Goal: Information Seeking & Learning: Learn about a topic

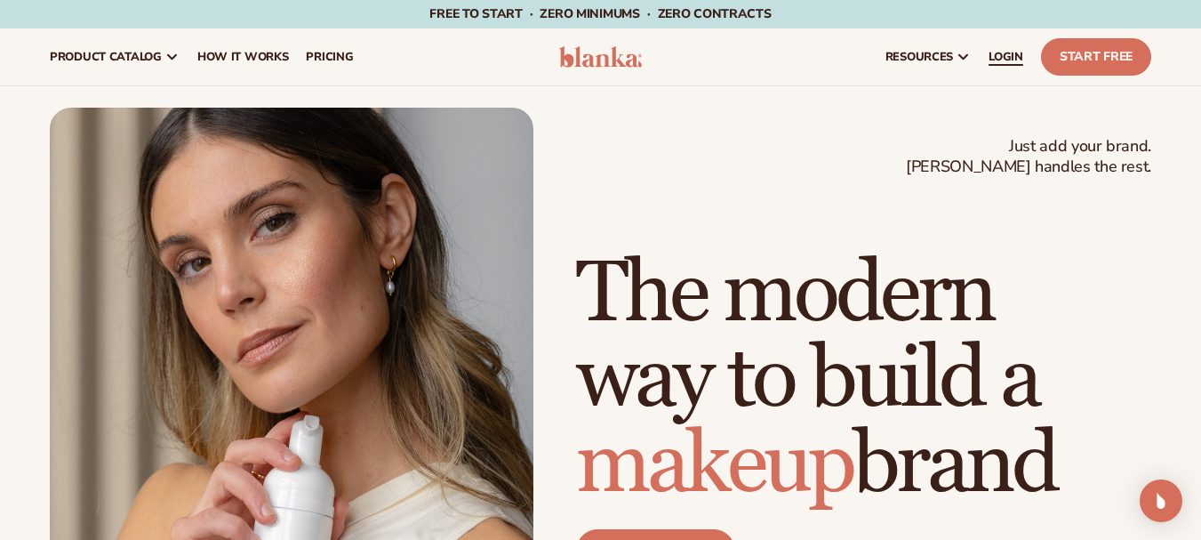
click at [998, 58] on span "LOGIN" at bounding box center [1006, 57] width 35 height 14
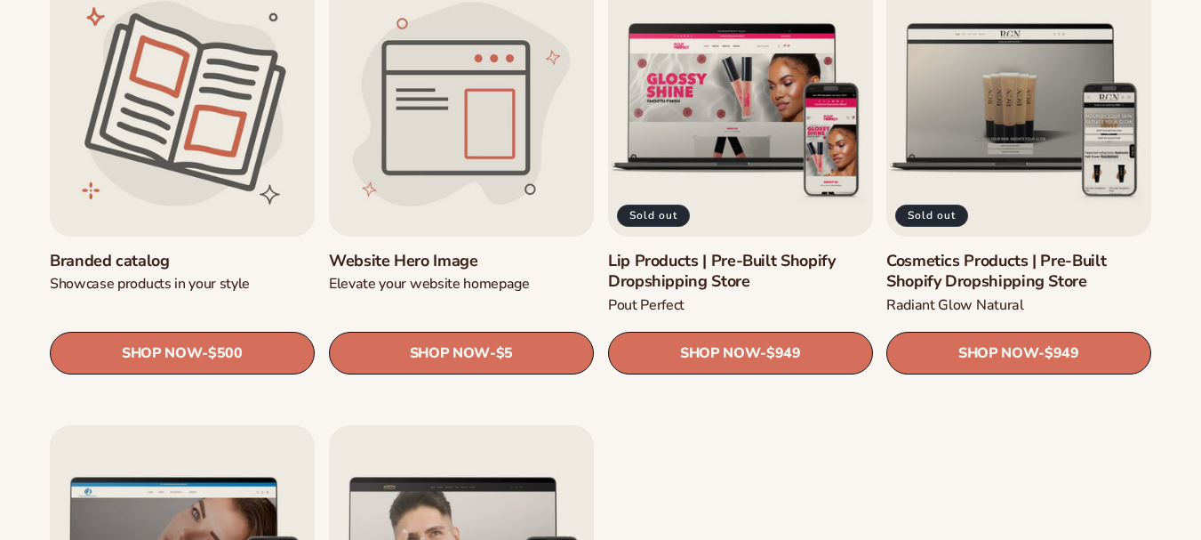
scroll to position [1955, 0]
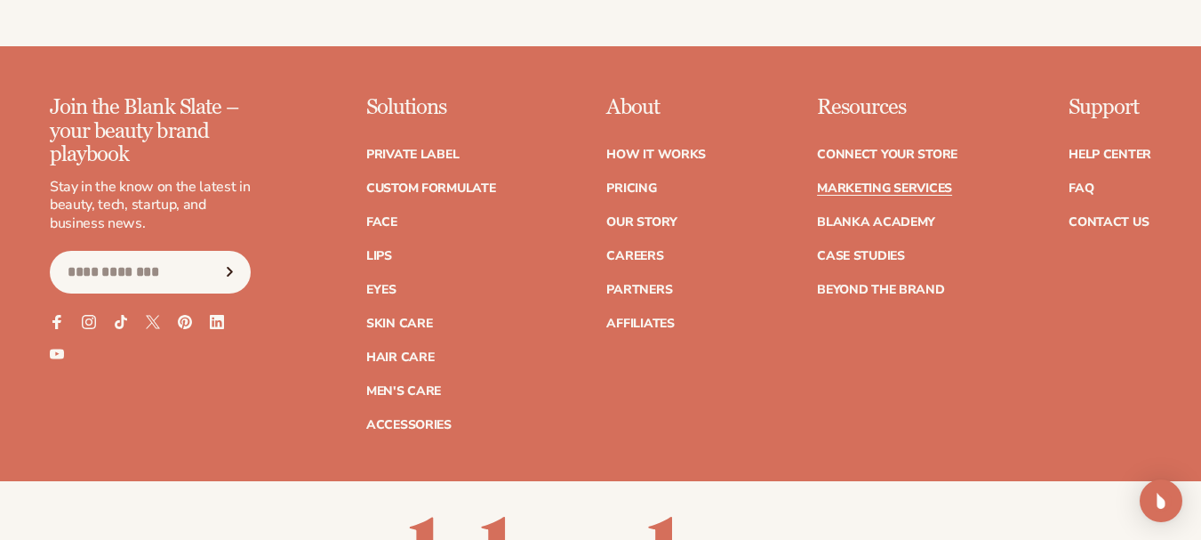
scroll to position [4125, 0]
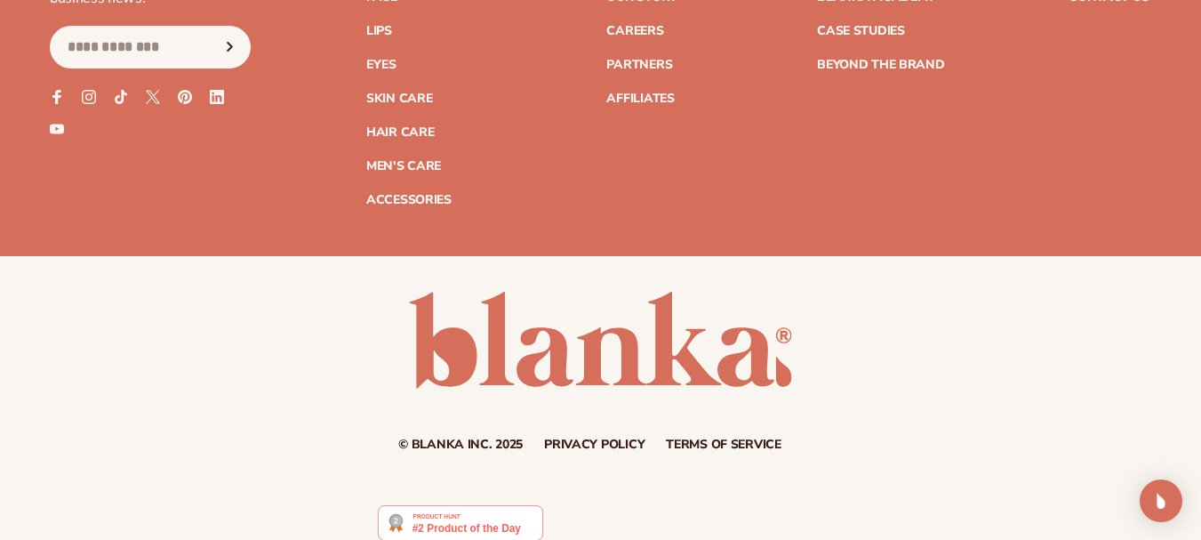
click at [498, 505] on img at bounding box center [460, 523] width 164 height 36
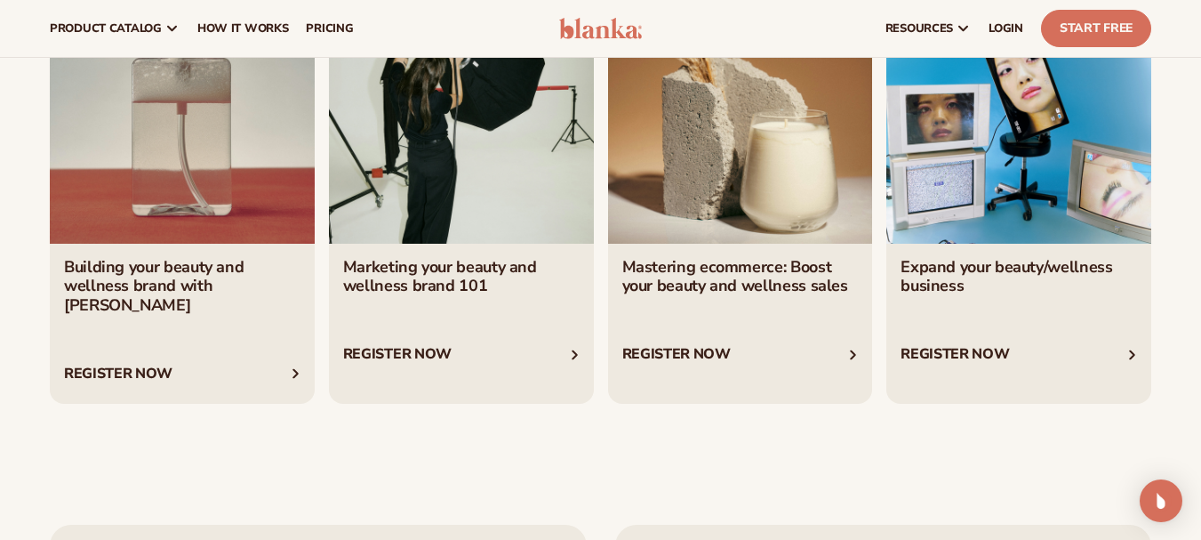
scroll to position [2973, 0]
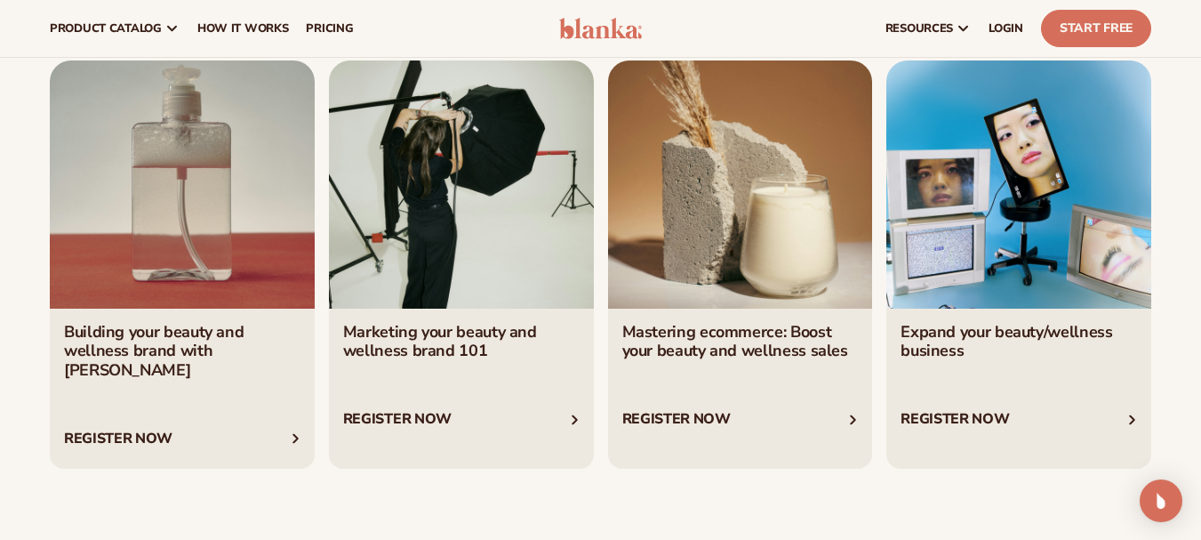
click at [580, 418] on link "2 / 4" at bounding box center [461, 264] width 265 height 408
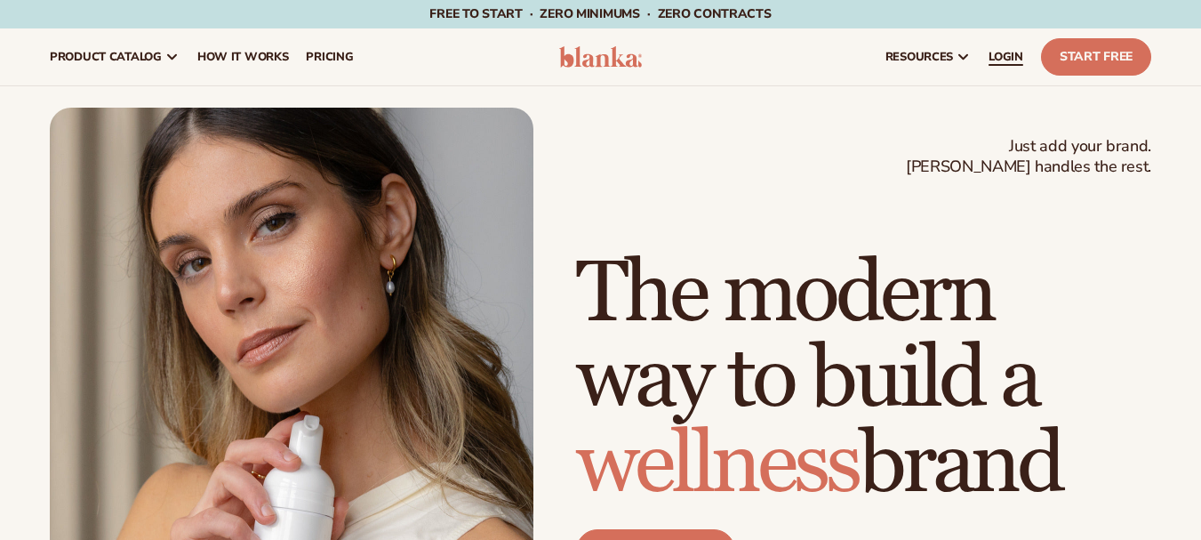
click at [991, 65] on link "LOGIN" at bounding box center [1006, 56] width 52 height 57
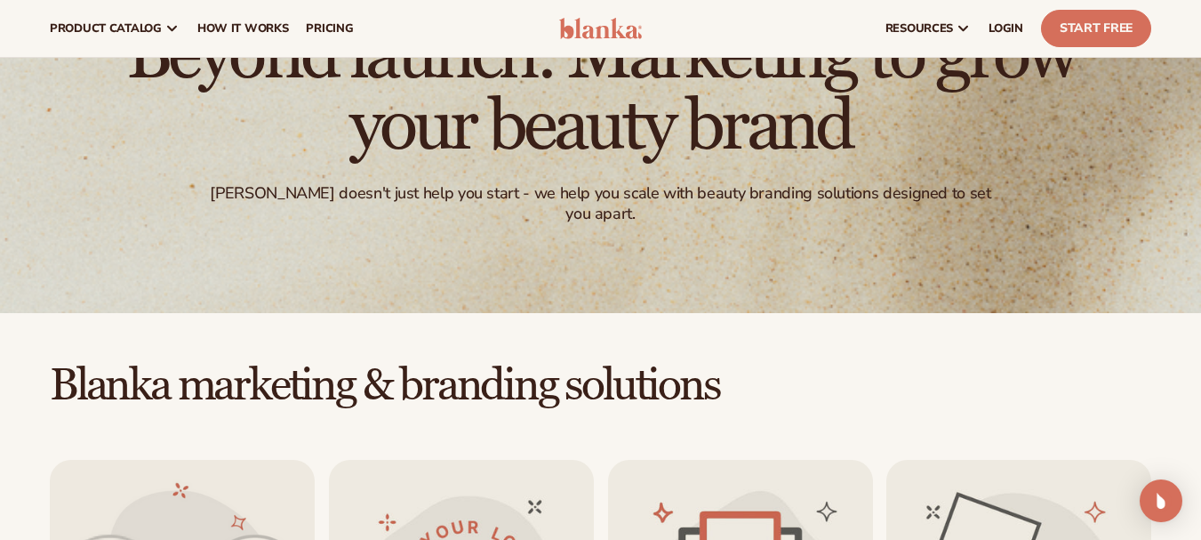
scroll to position [74, 0]
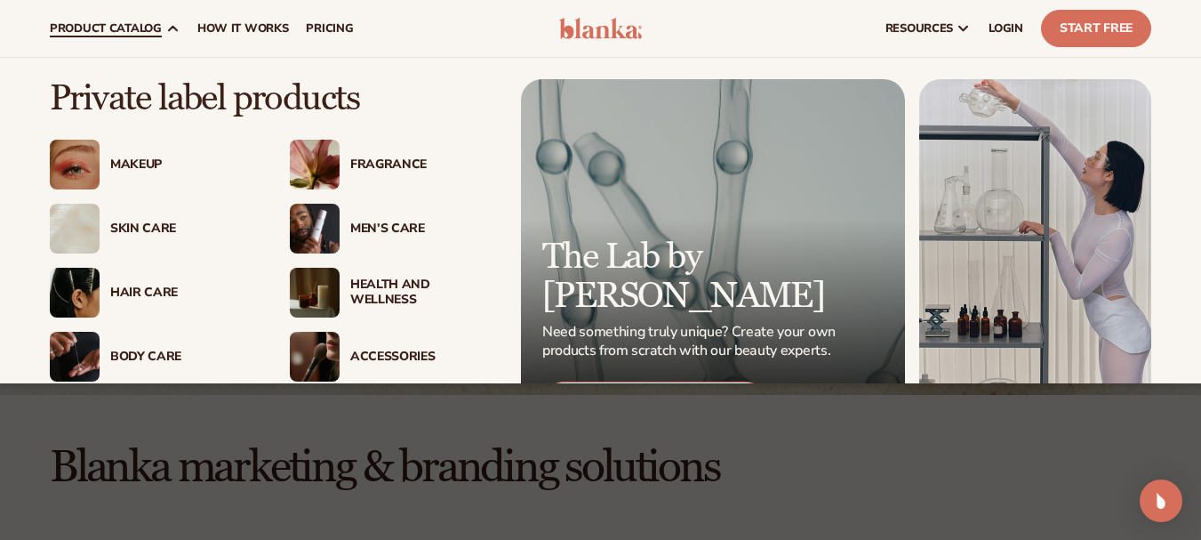
click at [136, 168] on div "Makeup" at bounding box center [182, 164] width 144 height 15
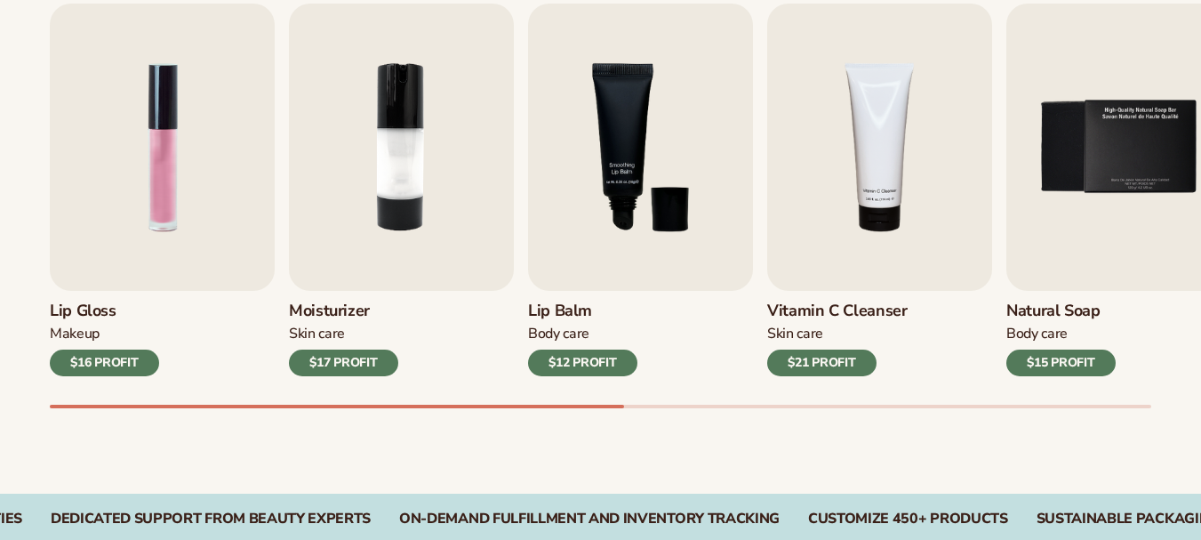
scroll to position [607, 0]
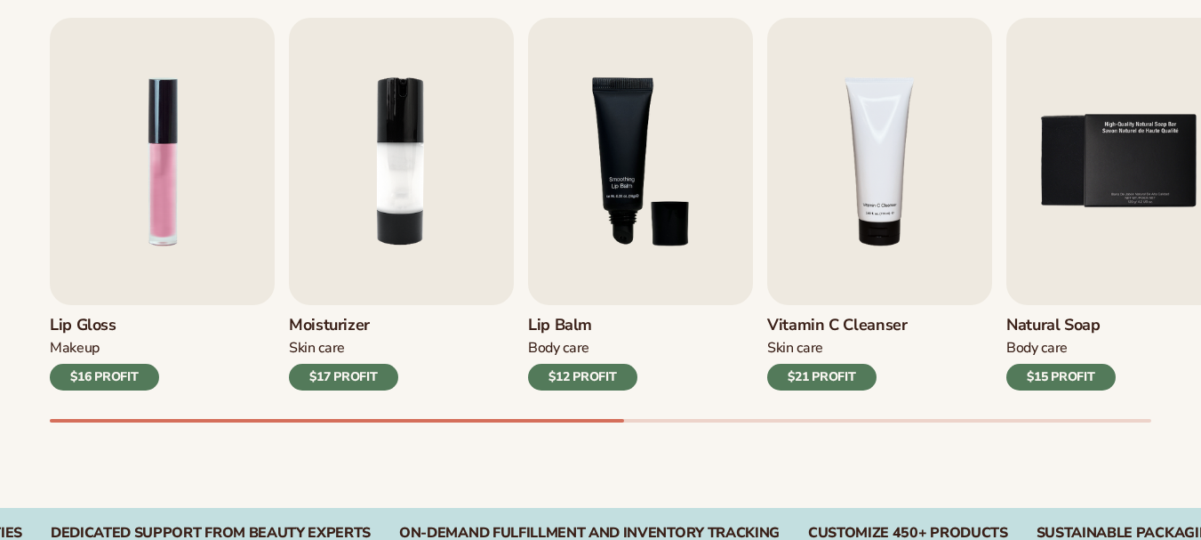
drag, startPoint x: 1214, startPoint y: 60, endPoint x: 1214, endPoint y: 142, distance: 81.8
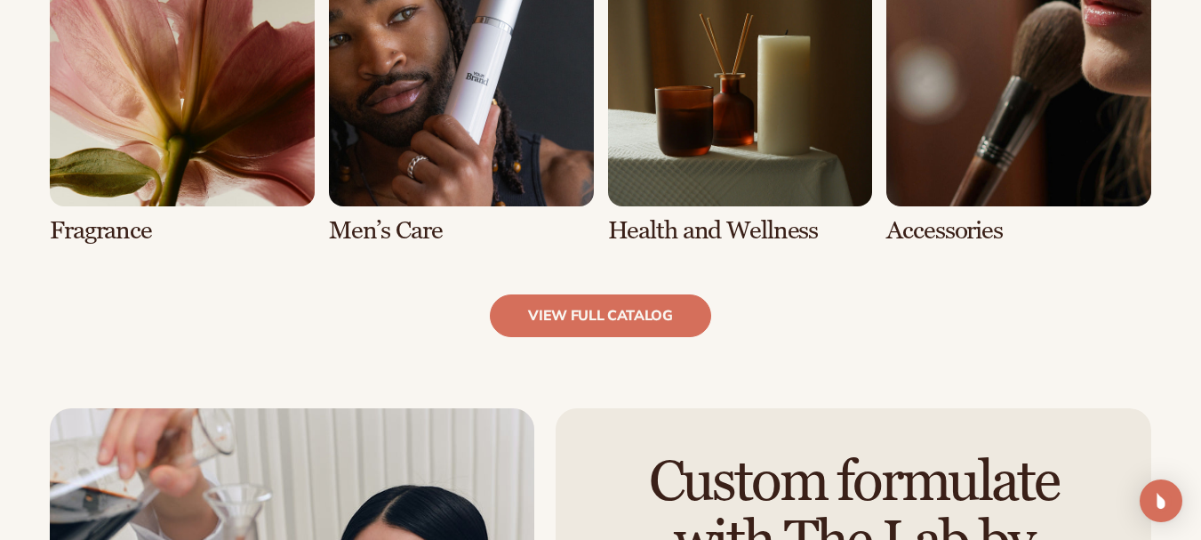
scroll to position [1728, 0]
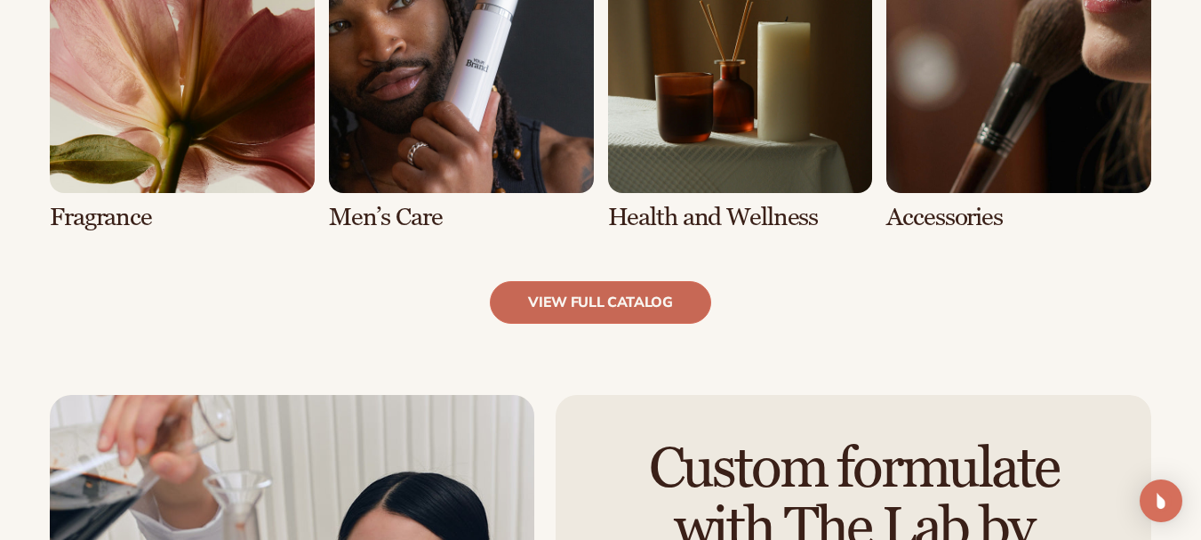
click at [646, 295] on link "view full catalog" at bounding box center [600, 302] width 221 height 43
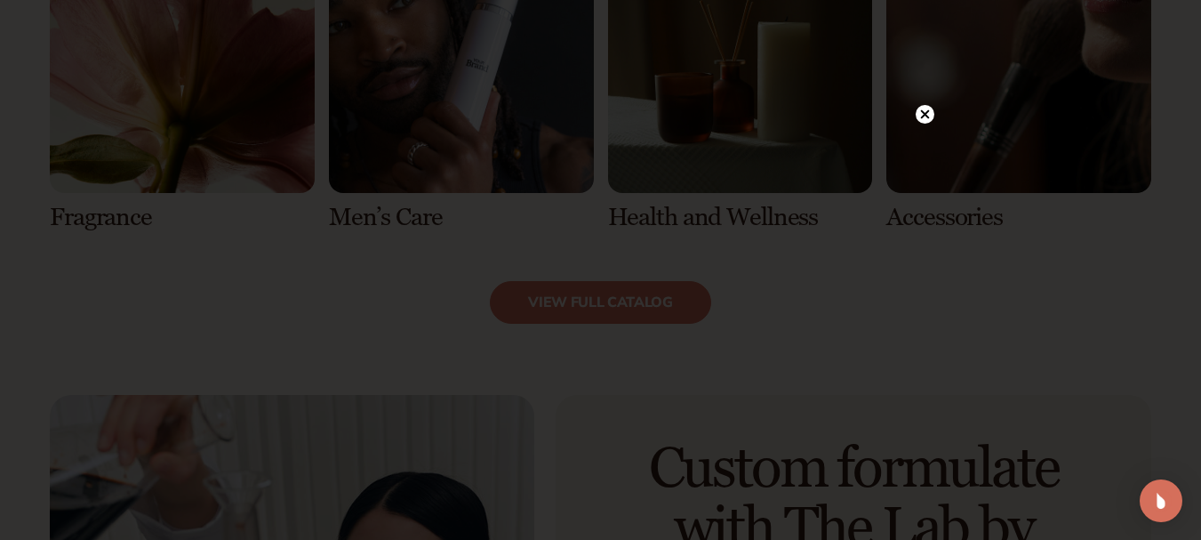
click at [919, 123] on icon at bounding box center [925, 114] width 19 height 19
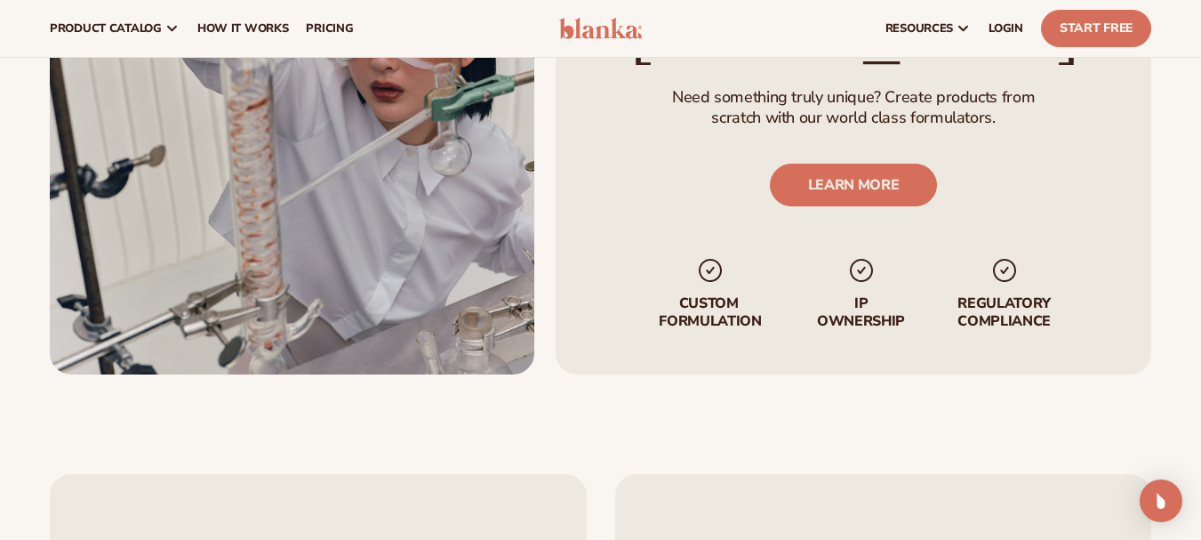
scroll to position [295, 0]
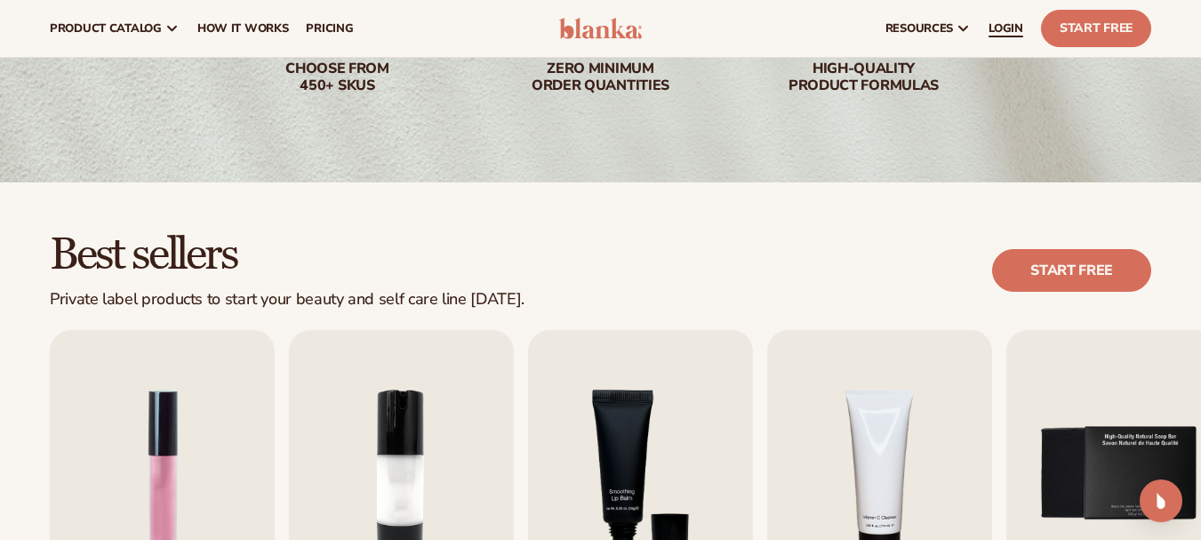
click at [988, 36] on link "LOGIN" at bounding box center [1006, 28] width 52 height 57
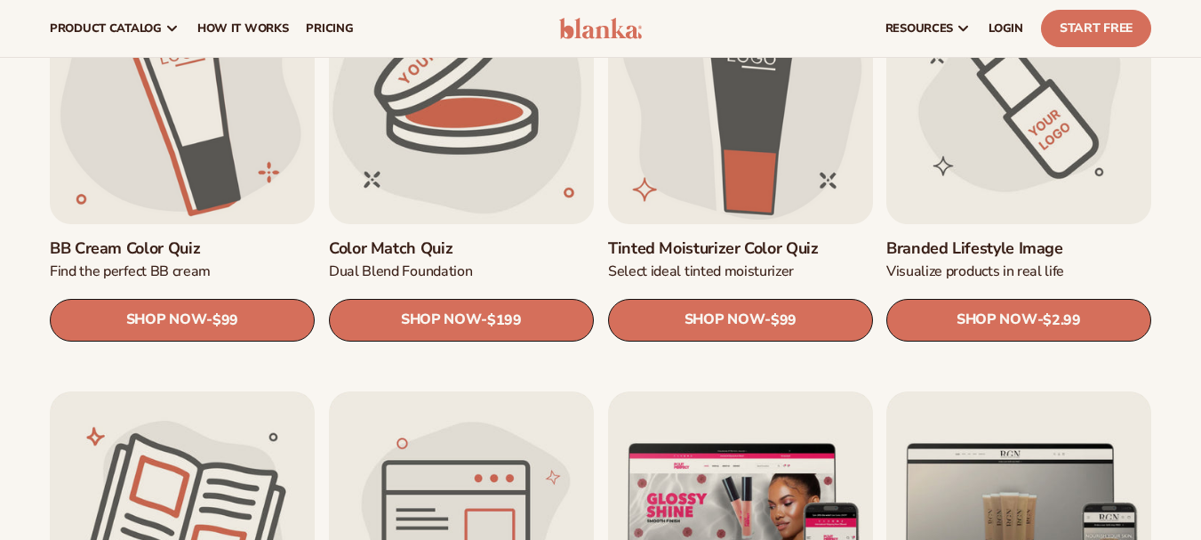
drag, startPoint x: 1186, startPoint y: 214, endPoint x: 1191, endPoint y: 317, distance: 102.4
click at [1191, 317] on div "Logo trace Convert your logo to vector SHOP NOW - Regular price $100 Sale price…" at bounding box center [600, 172] width 1201 height 2153
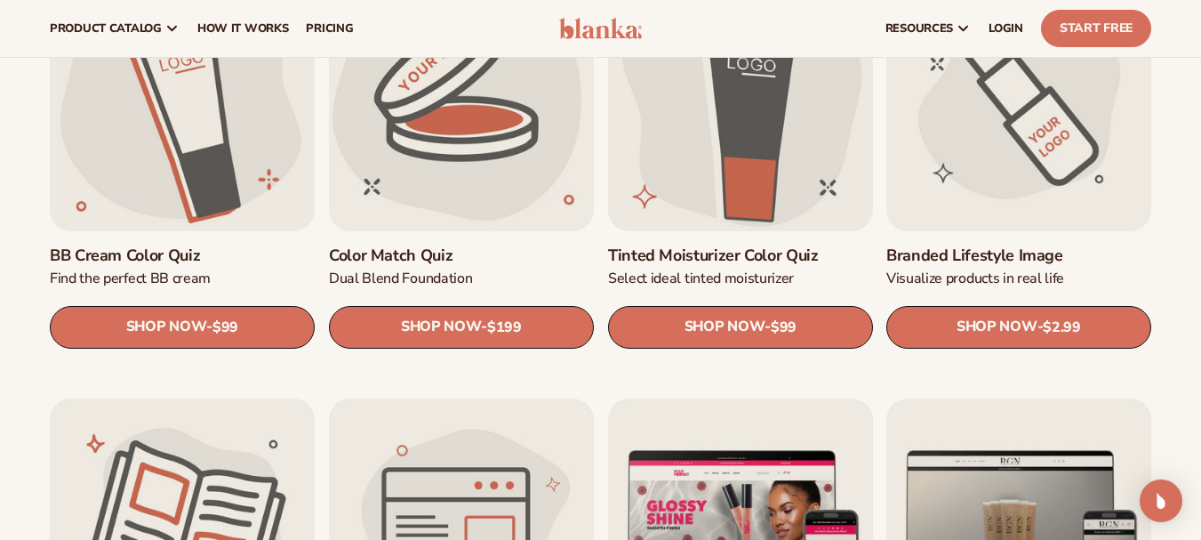
click at [1191, 317] on div "Logo trace Convert your logo to vector SHOP NOW - Regular price $100 Sale price…" at bounding box center [600, 179] width 1201 height 2153
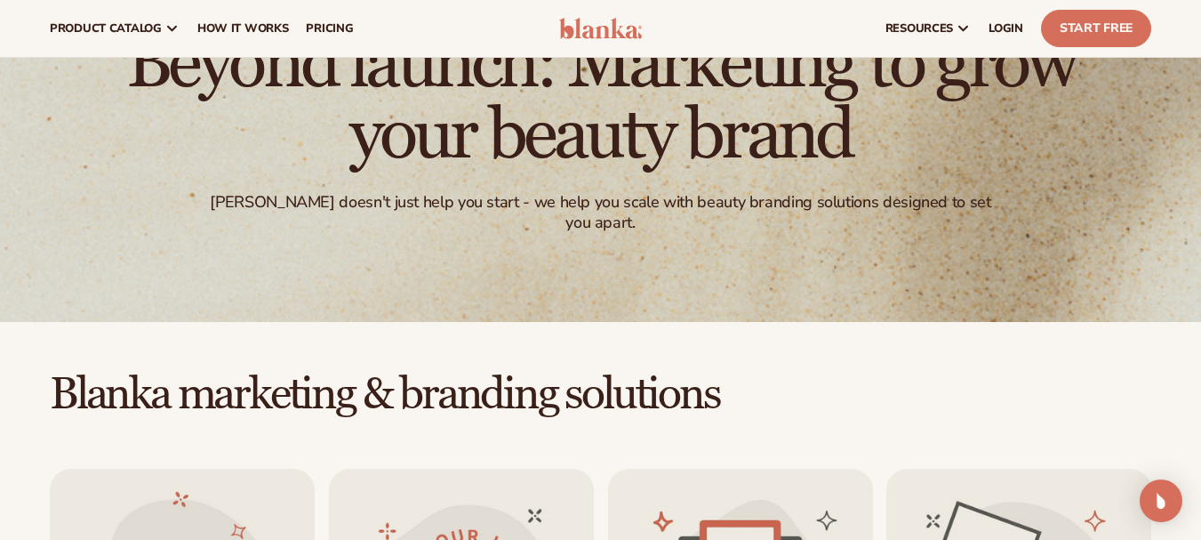
scroll to position [57, 0]
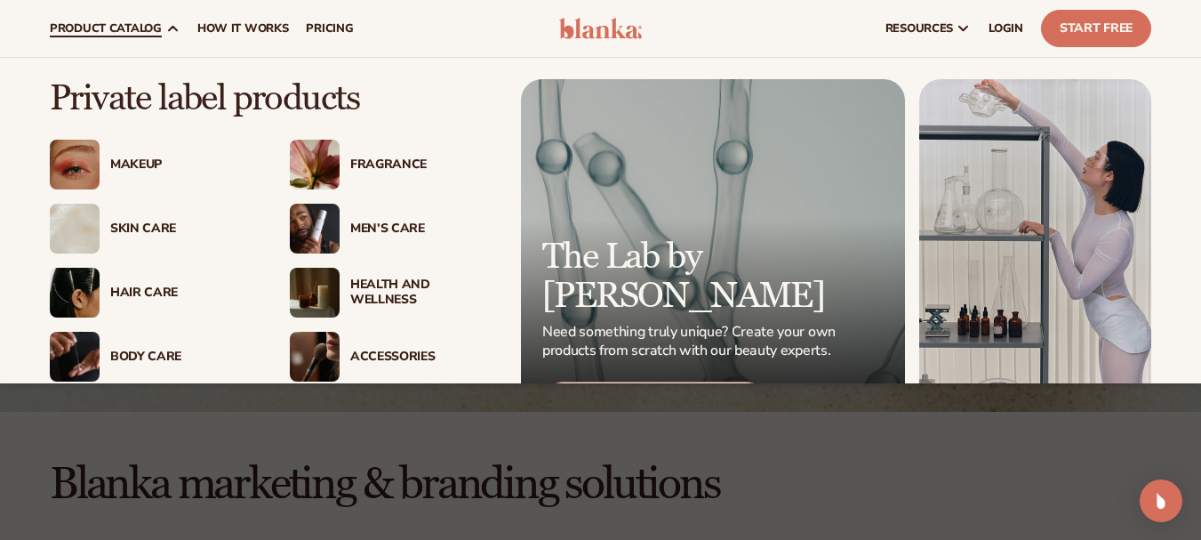
click at [108, 153] on div "Makeup" at bounding box center [152, 165] width 205 height 50
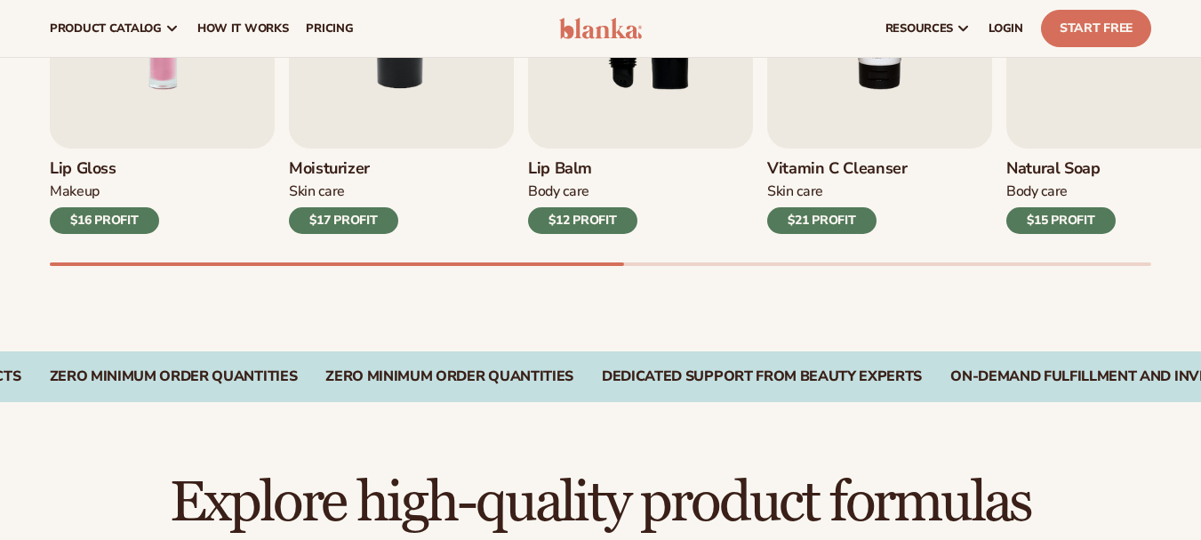
scroll to position [499, 0]
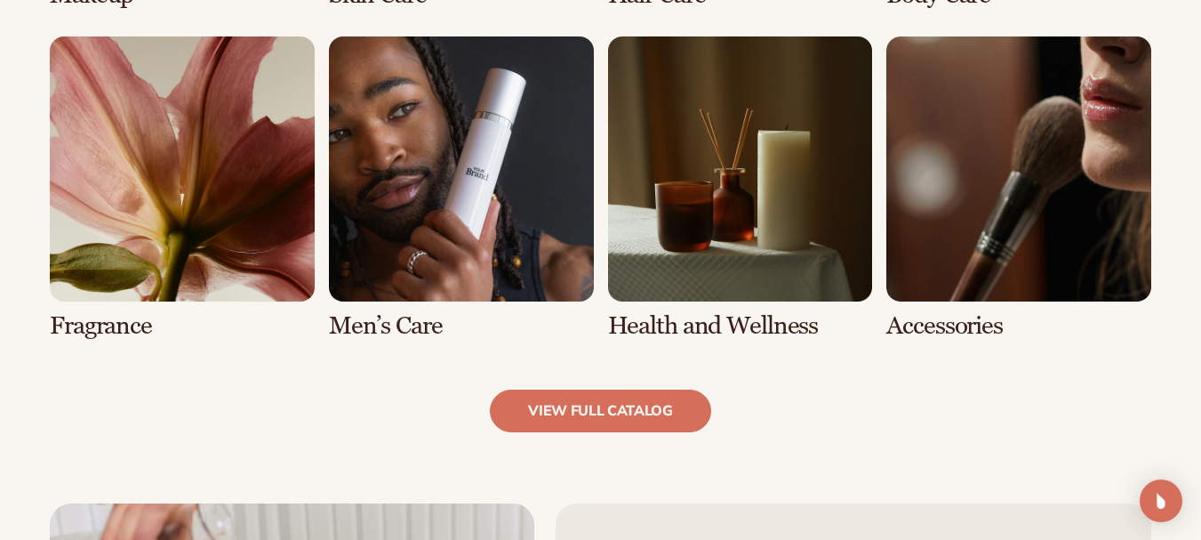
scroll to position [1646, 0]
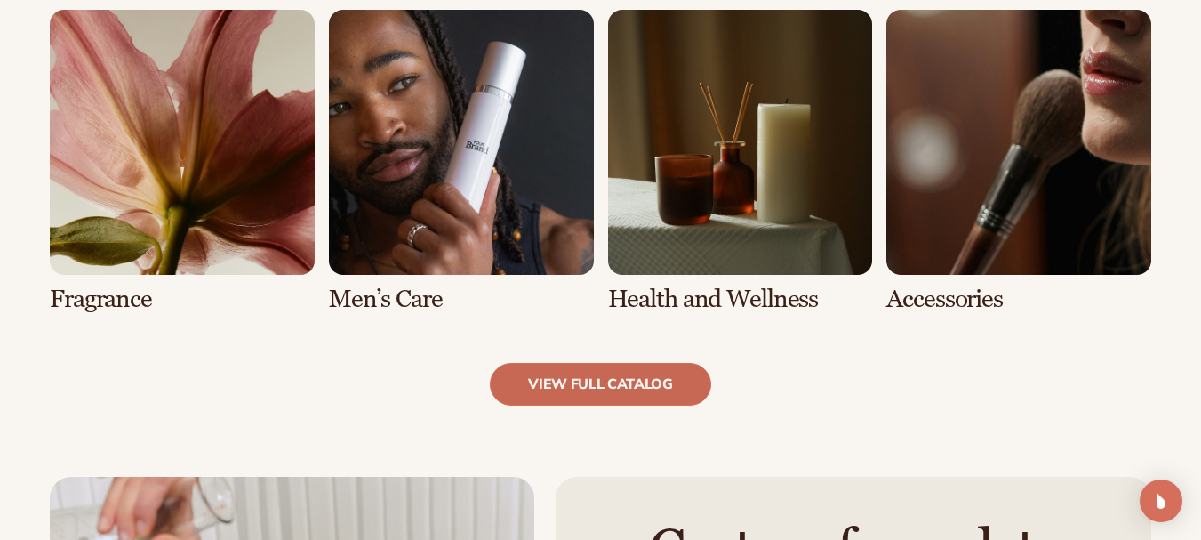
click at [611, 374] on link "view full catalog" at bounding box center [600, 384] width 221 height 43
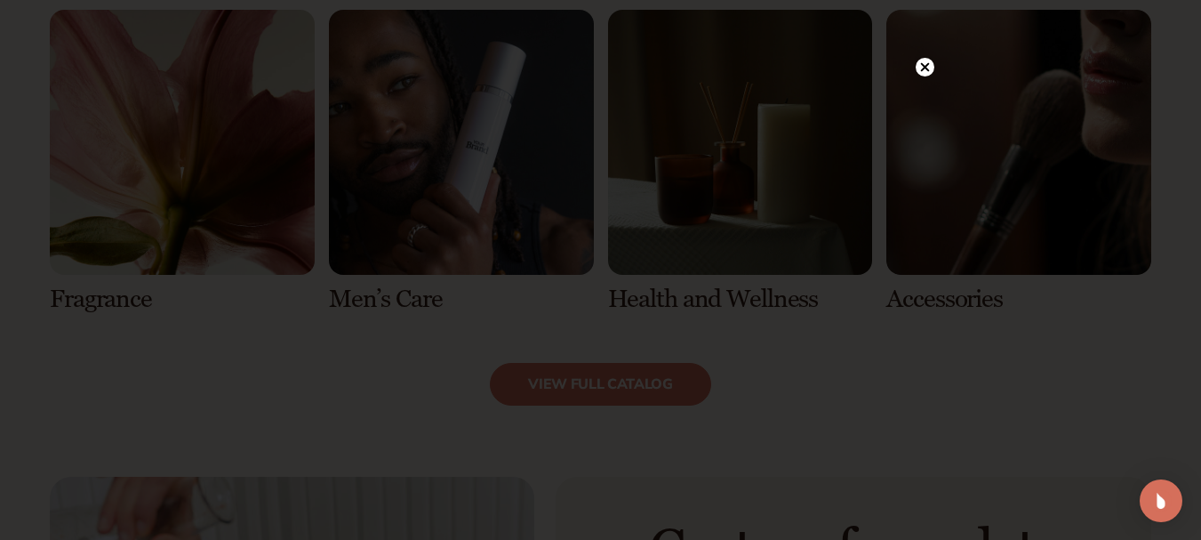
click at [919, 68] on circle at bounding box center [925, 67] width 19 height 19
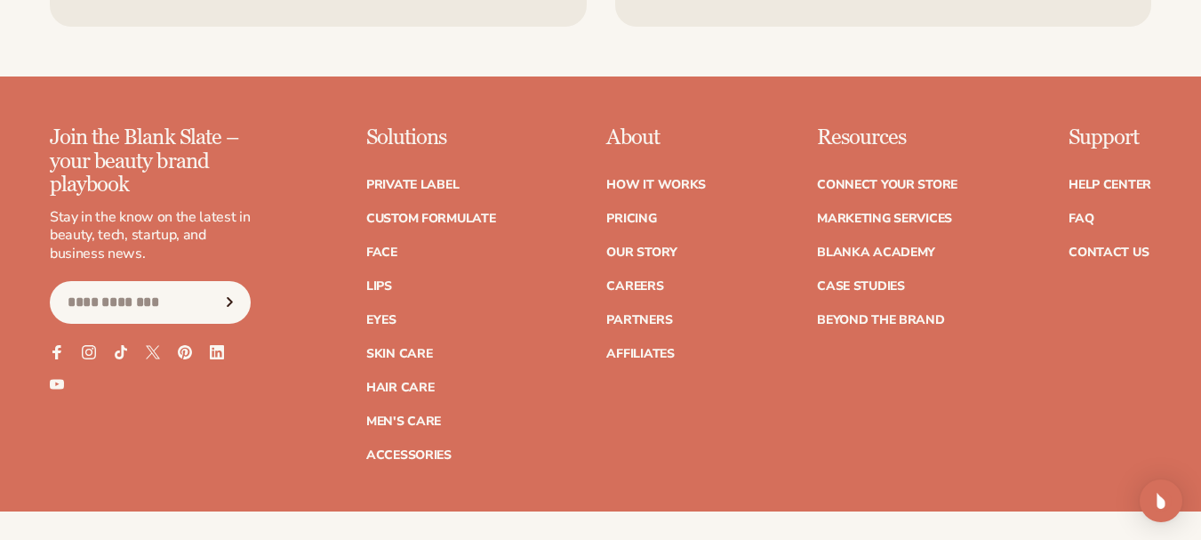
scroll to position [0, 0]
